Goal: Task Accomplishment & Management: Manage account settings

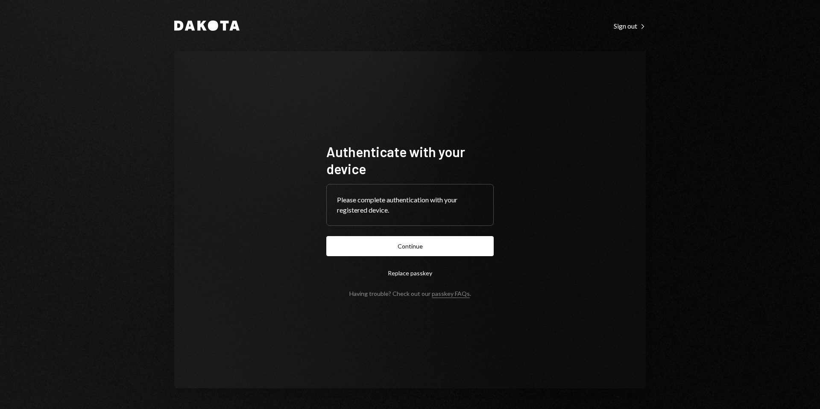
click at [414, 257] on form "Authenticate with your device Please complete authentication with your register…" at bounding box center [409, 220] width 167 height 154
click at [417, 245] on button "Continue" at bounding box center [409, 246] width 167 height 20
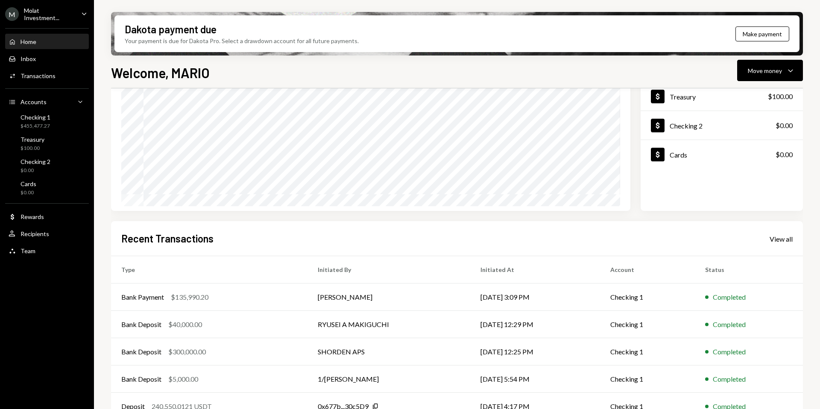
scroll to position [106, 0]
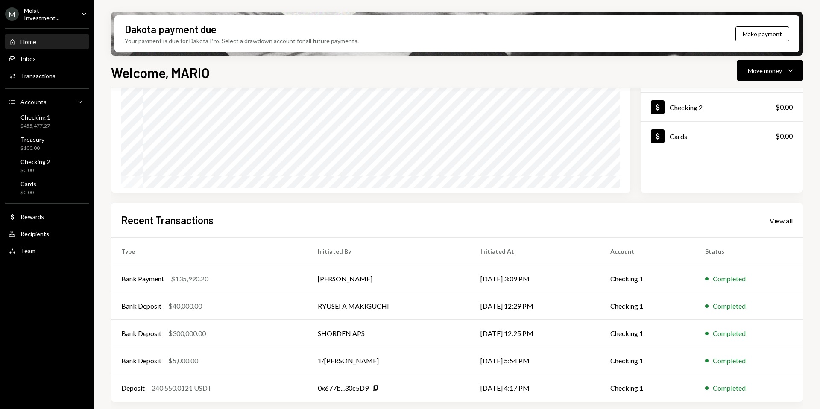
click at [30, 14] on div "Molat Investment..." at bounding box center [49, 14] width 50 height 15
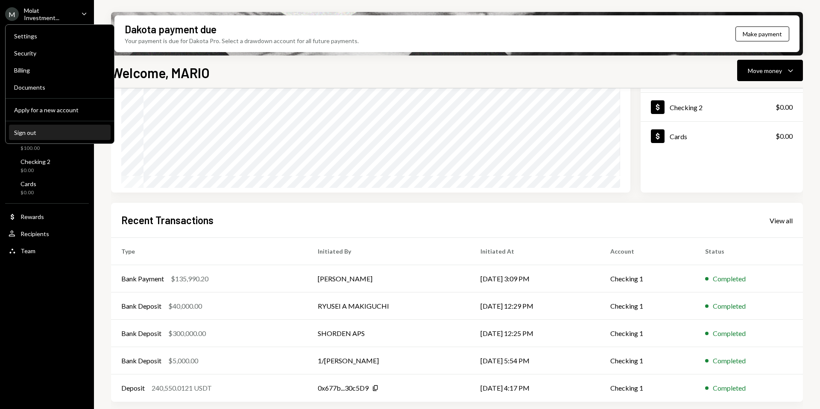
click at [36, 130] on div "Sign out" at bounding box center [59, 132] width 91 height 7
